Goal: Navigation & Orientation: Find specific page/section

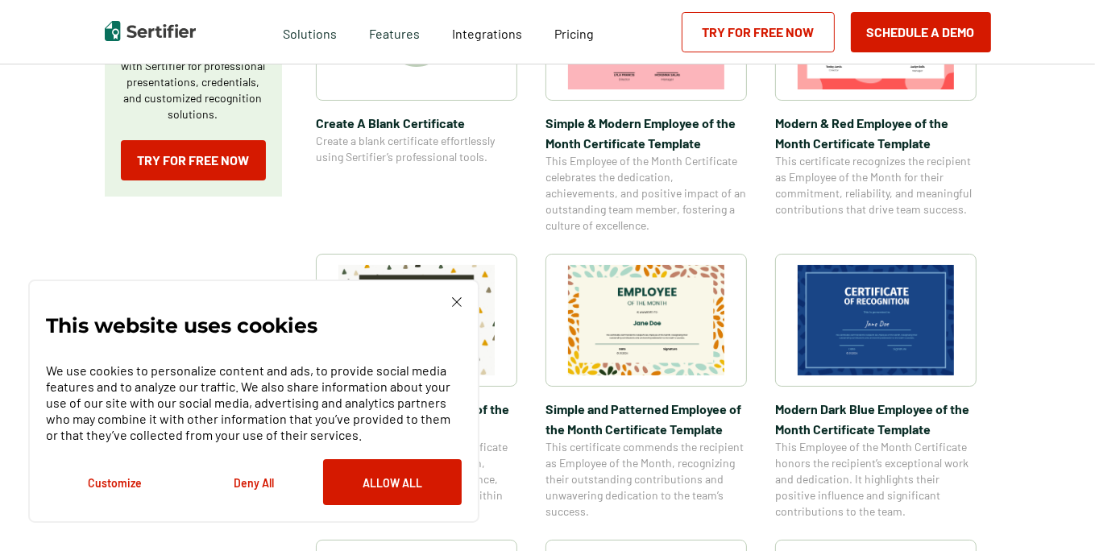
scroll to position [403, 0]
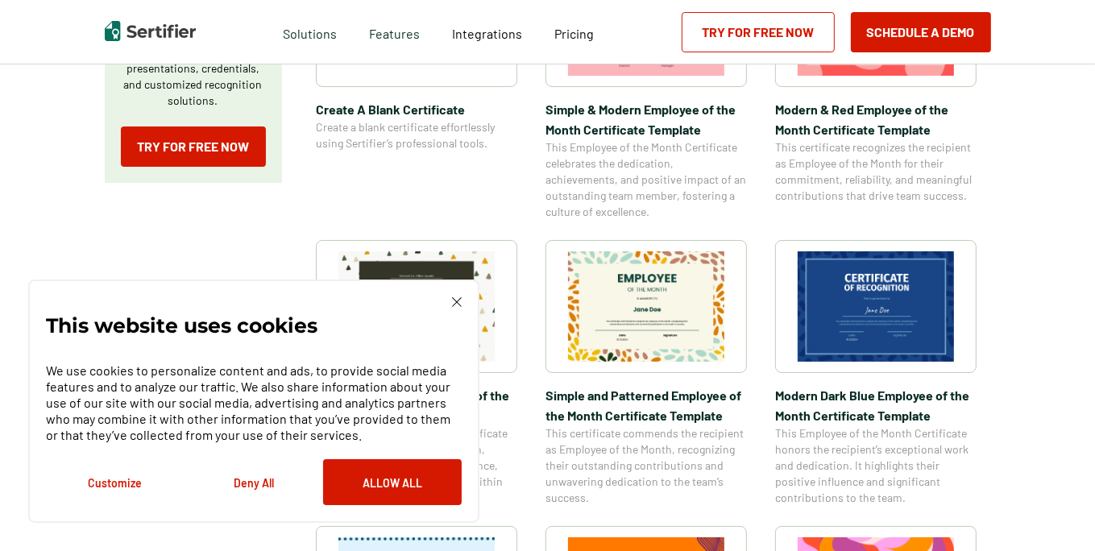
click at [457, 302] on img at bounding box center [457, 302] width 10 height 10
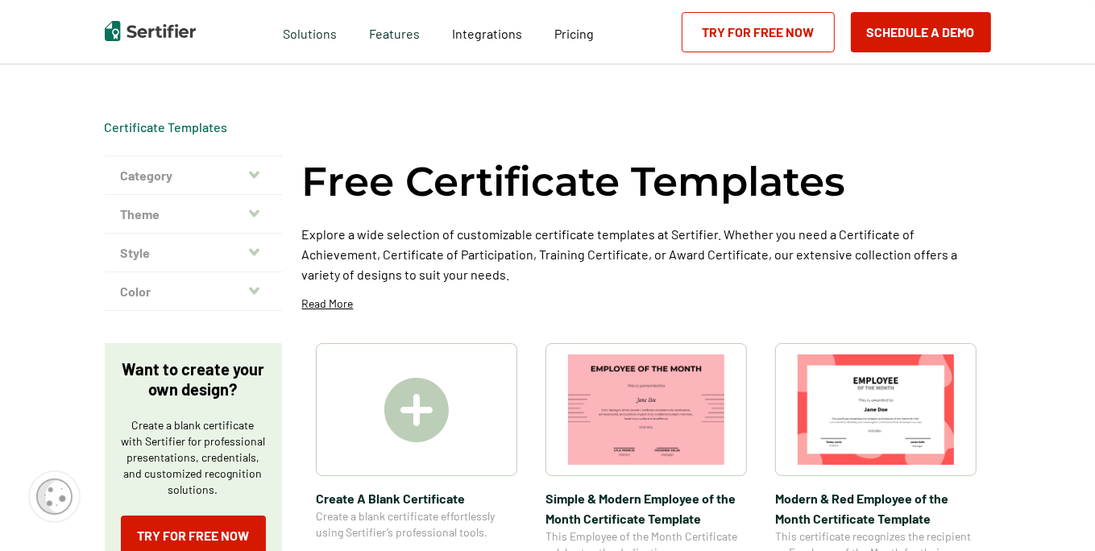
scroll to position [0, 0]
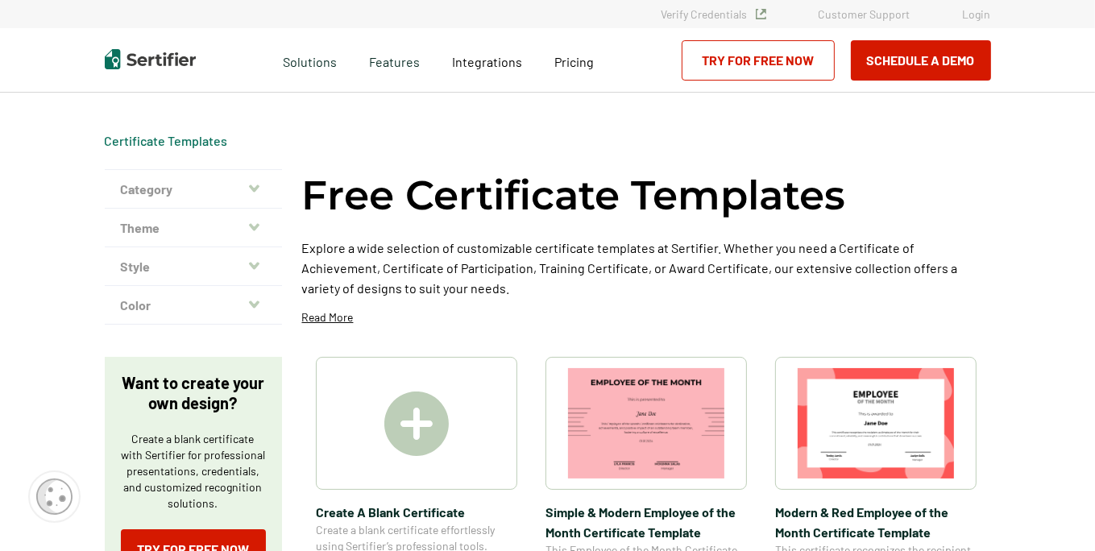
click at [254, 186] on icon "button" at bounding box center [254, 187] width 10 height 7
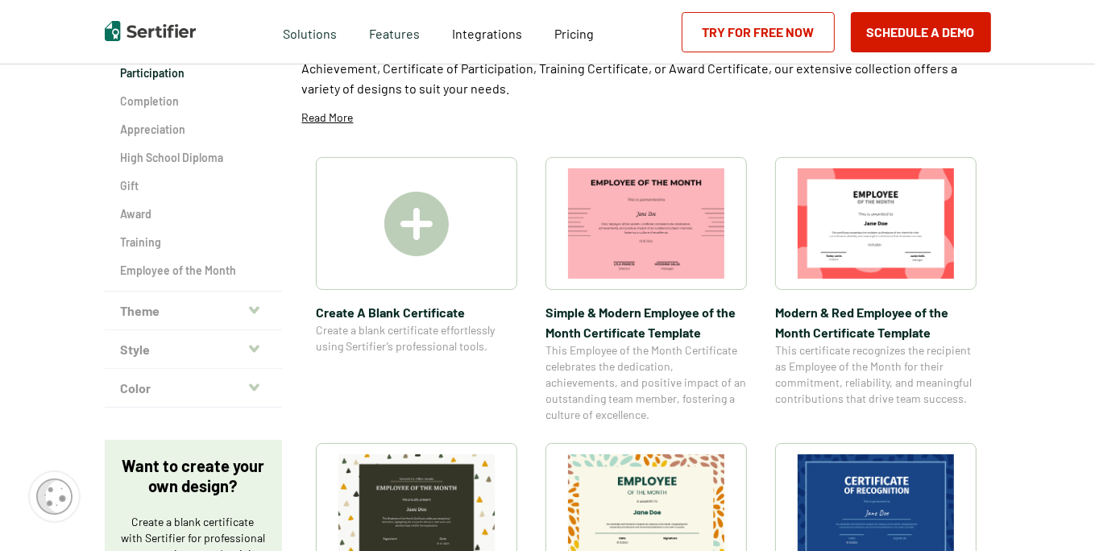
scroll to position [242, 0]
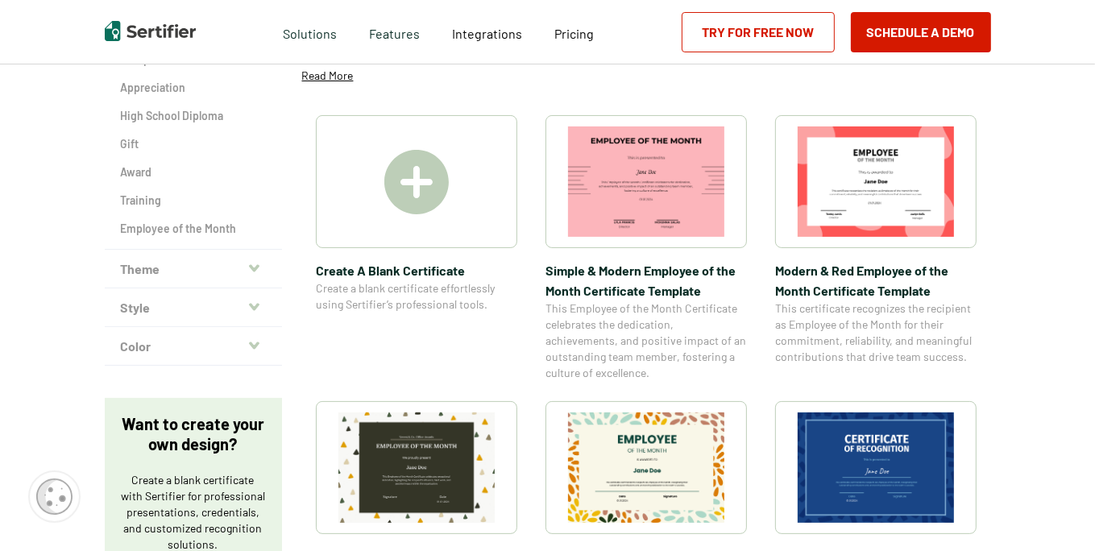
click at [261, 267] on button "Theme" at bounding box center [193, 269] width 177 height 39
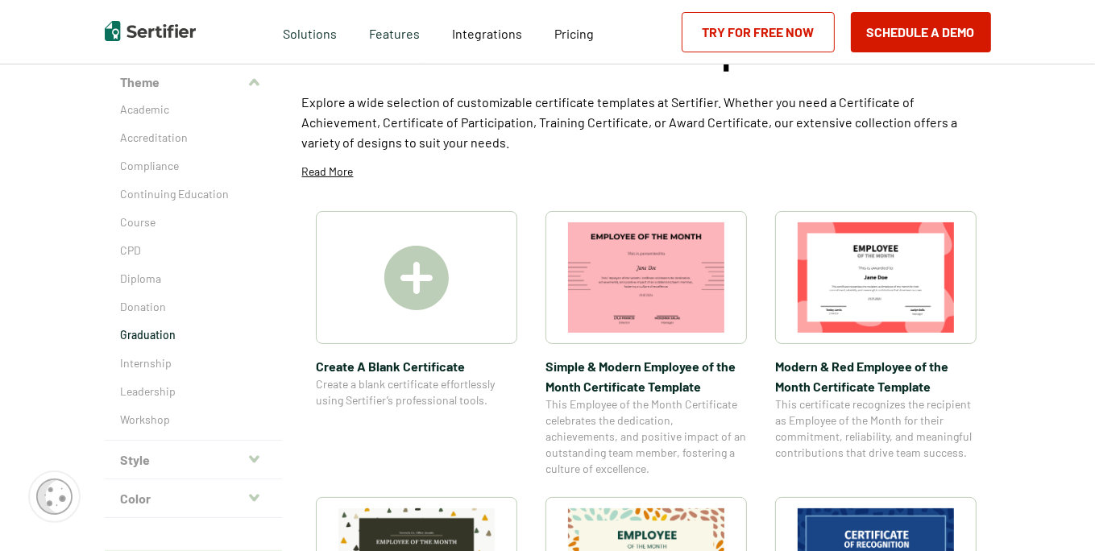
scroll to position [0, 0]
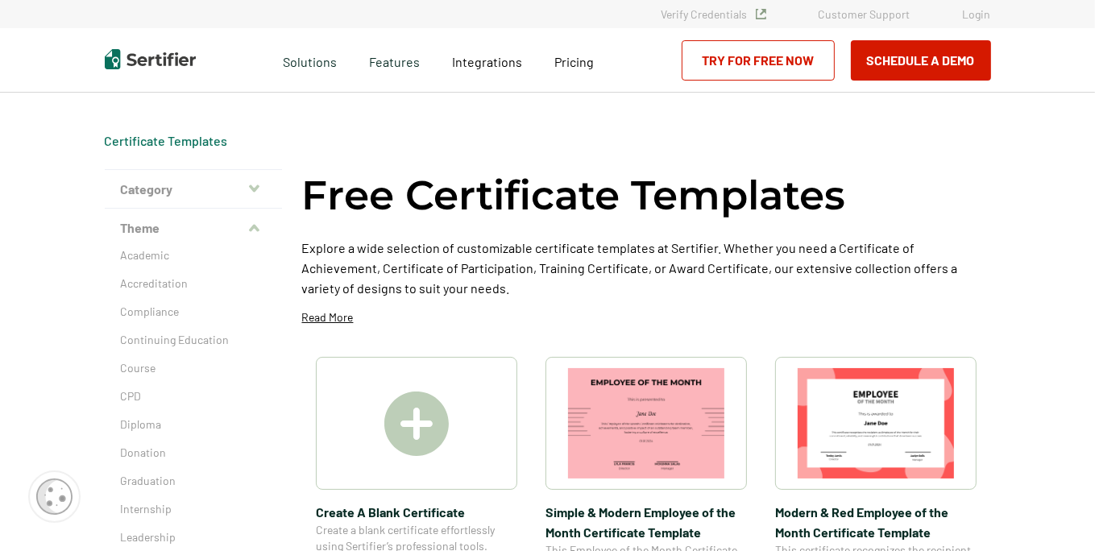
click at [255, 185] on icon "button" at bounding box center [254, 188] width 10 height 13
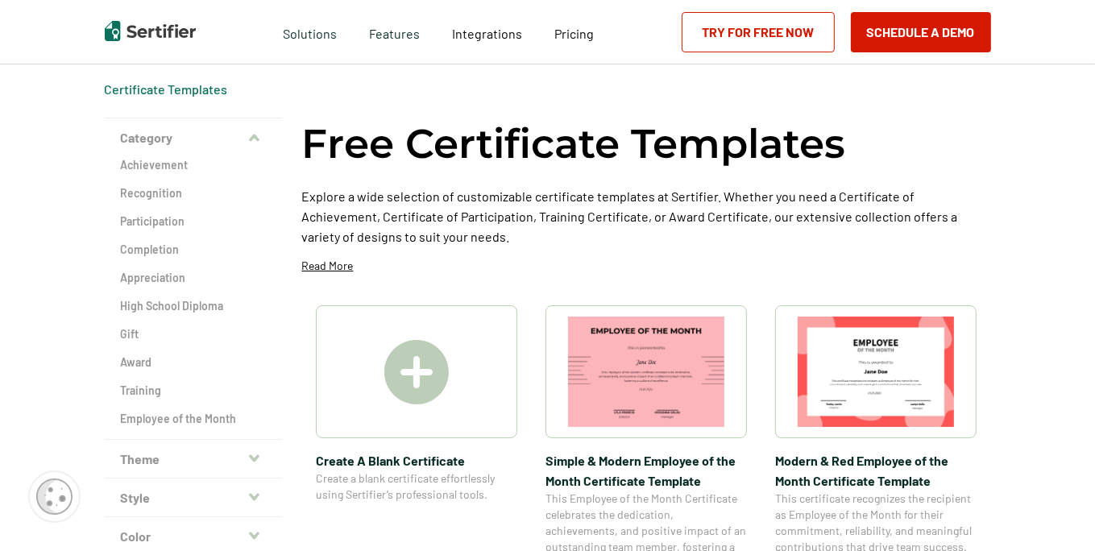
scroll to position [81, 0]
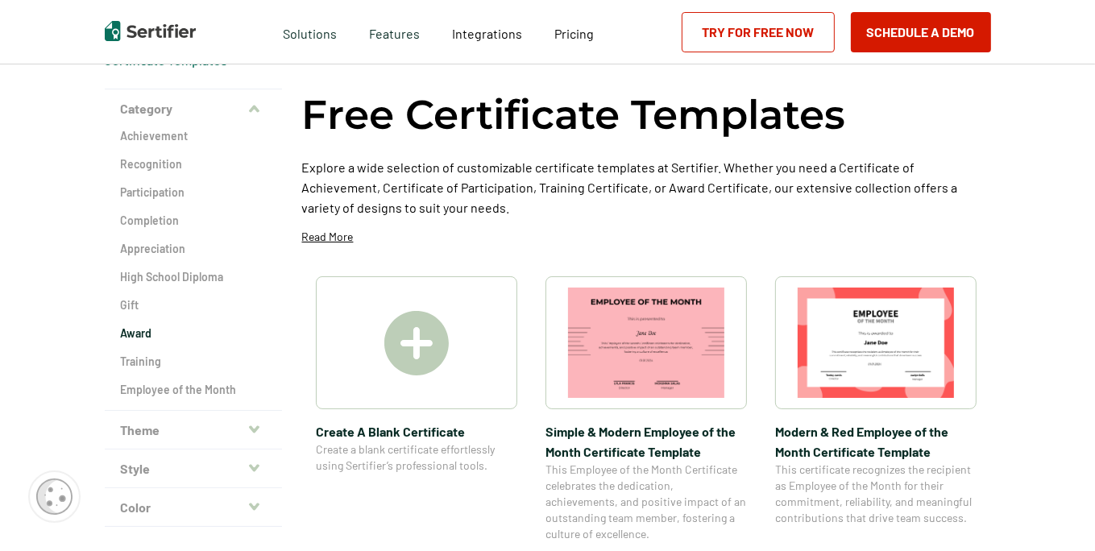
click at [149, 331] on h2 "Award" at bounding box center [193, 333] width 145 height 16
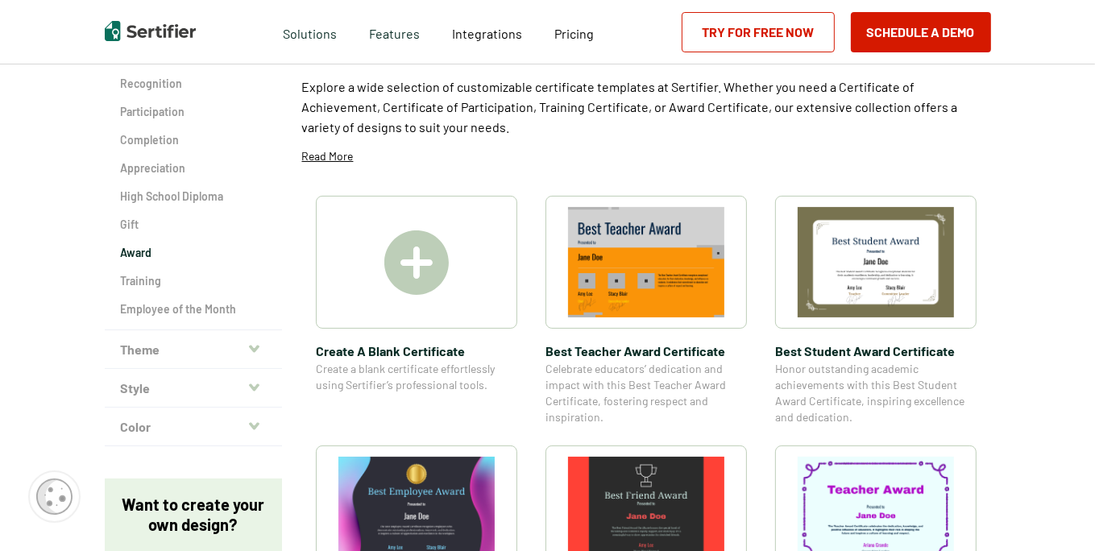
scroll to position [81, 0]
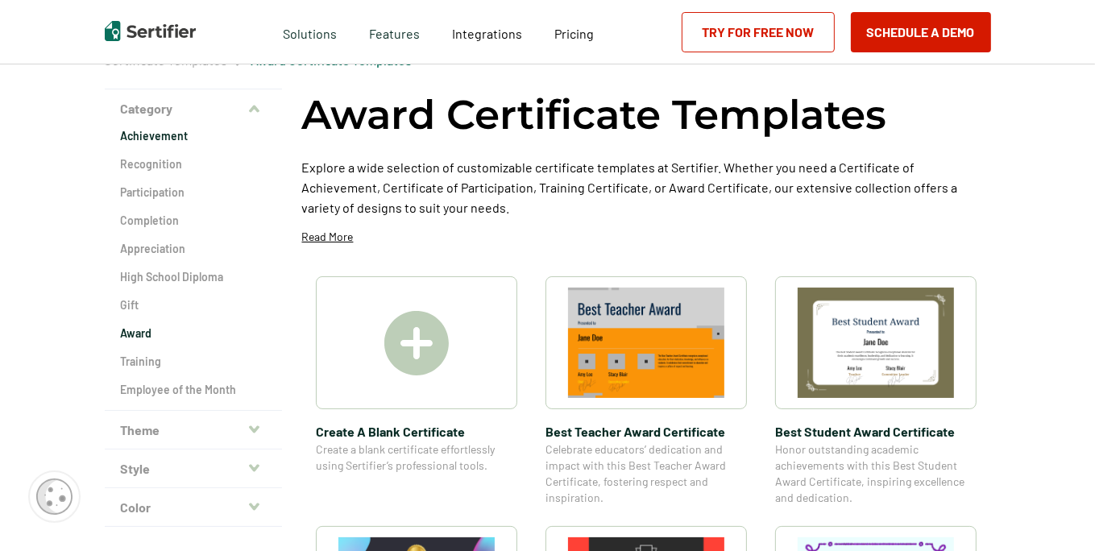
click at [168, 138] on h2 "Achievement" at bounding box center [193, 136] width 145 height 16
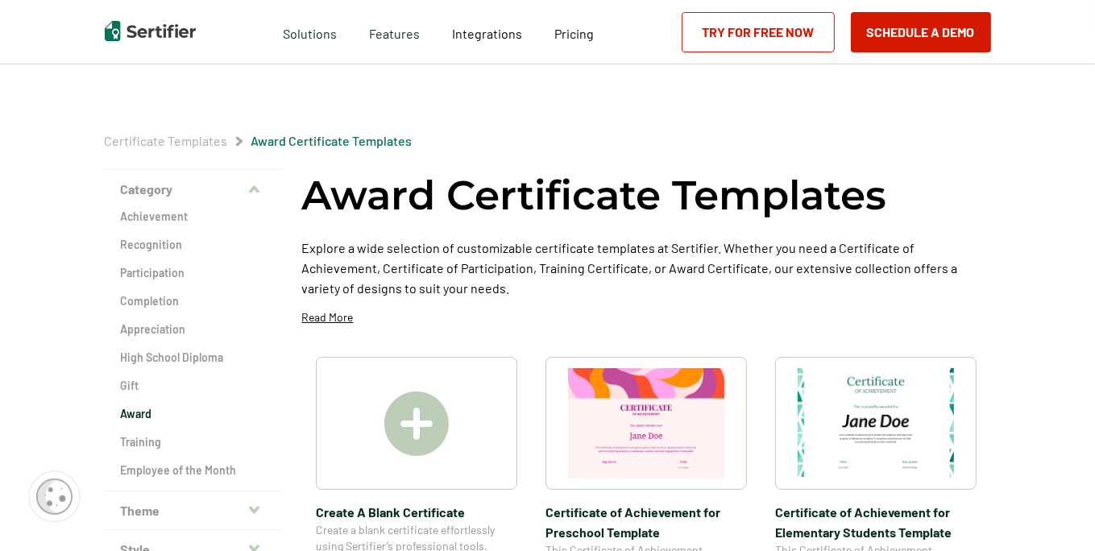
scroll to position [81, 0]
